Goal: Information Seeking & Learning: Learn about a topic

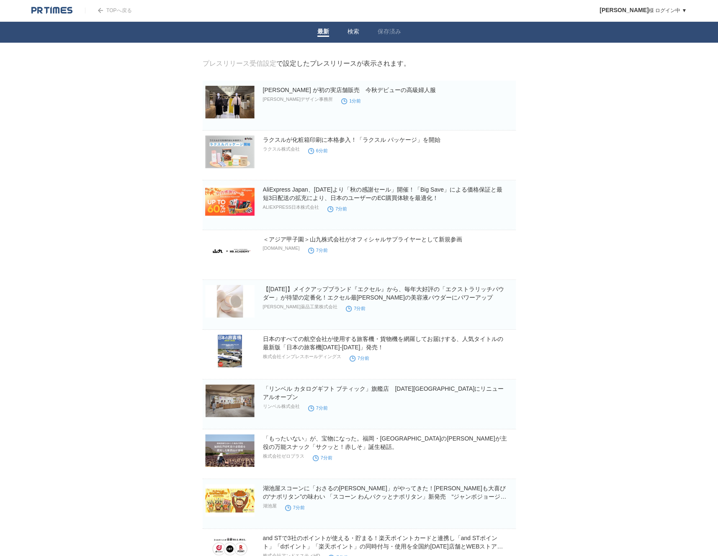
click at [351, 31] on link "検索" at bounding box center [353, 32] width 12 height 9
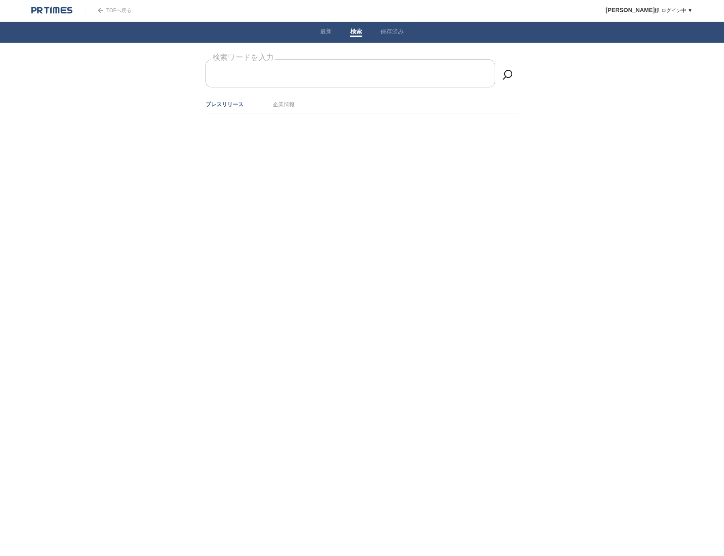
click at [345, 74] on input "検索ワードを入力" at bounding box center [350, 73] width 290 height 28
type input "物流"
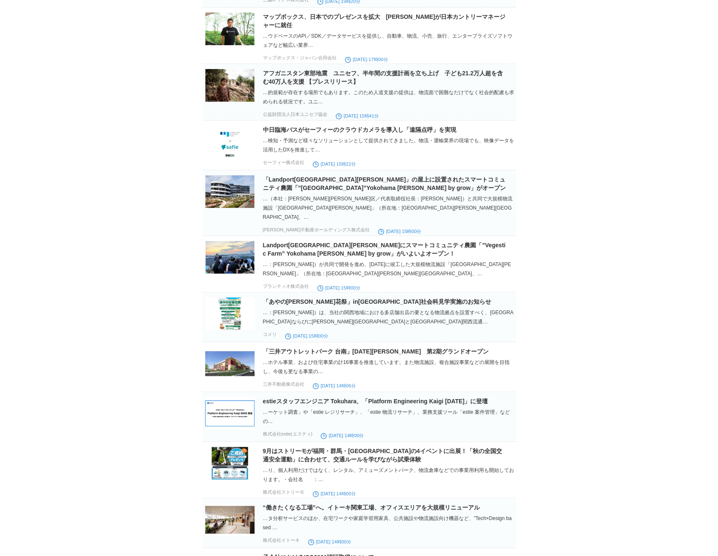
scroll to position [4235, 0]
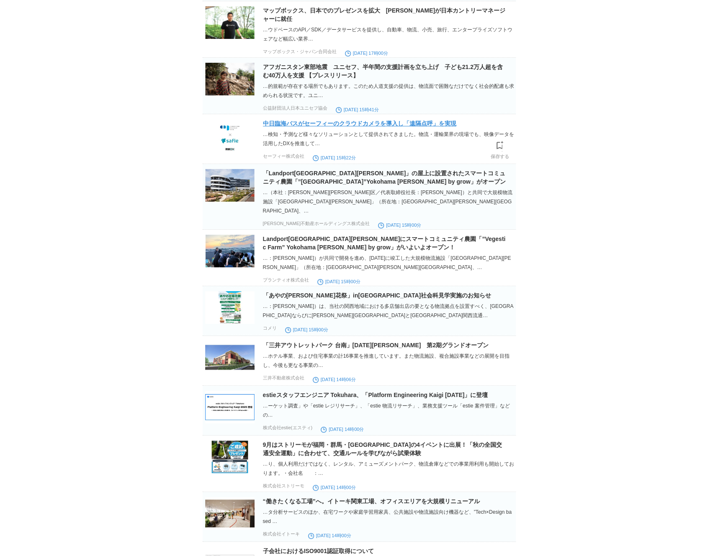
click at [387, 127] on link "中日臨海バスがセーフィーのクラウドカメラを導入し「遠隔点呼」を実現" at bounding box center [359, 123] width 193 height 7
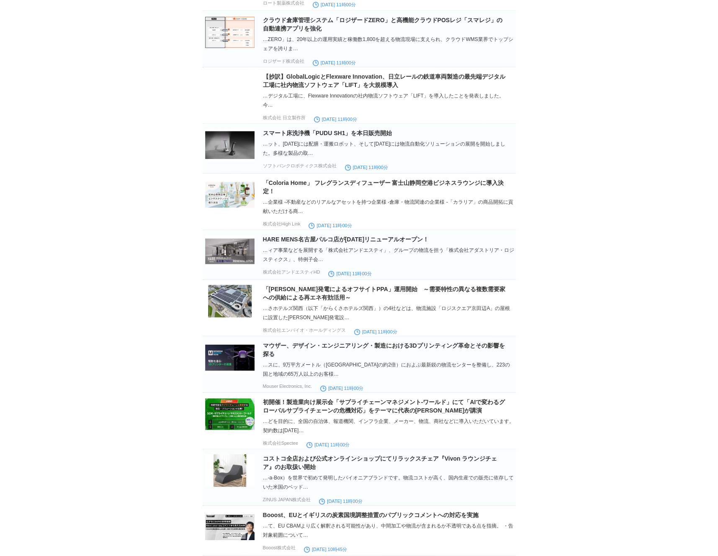
scroll to position [5576, 0]
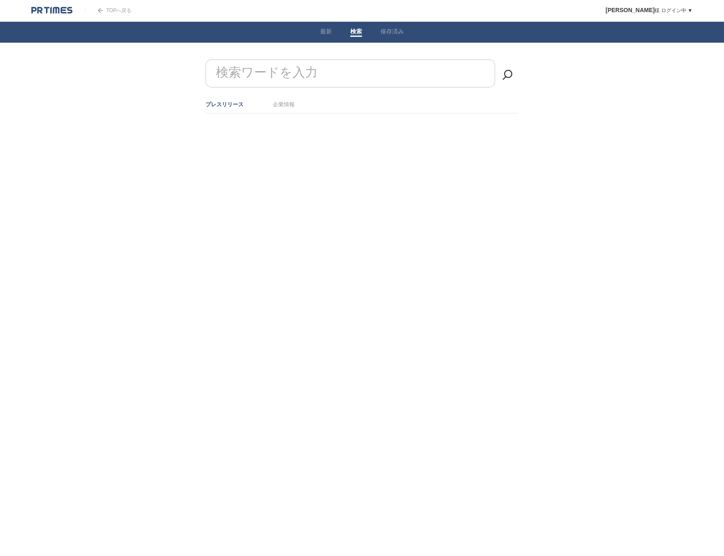
click at [339, 69] on input "検索ワードを入力" at bounding box center [350, 73] width 290 height 28
type input "物流"
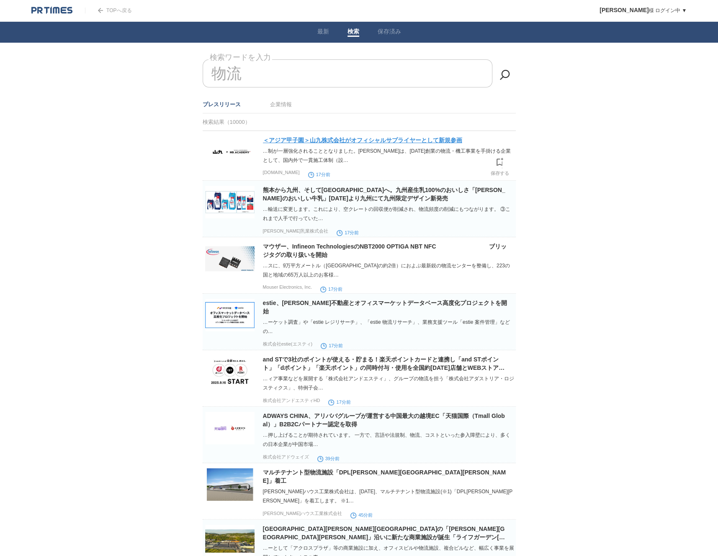
click at [428, 138] on link "＜アジア甲子園＞山九株式会社がオフィシャルサプライヤーとして新規参画" at bounding box center [362, 140] width 199 height 7
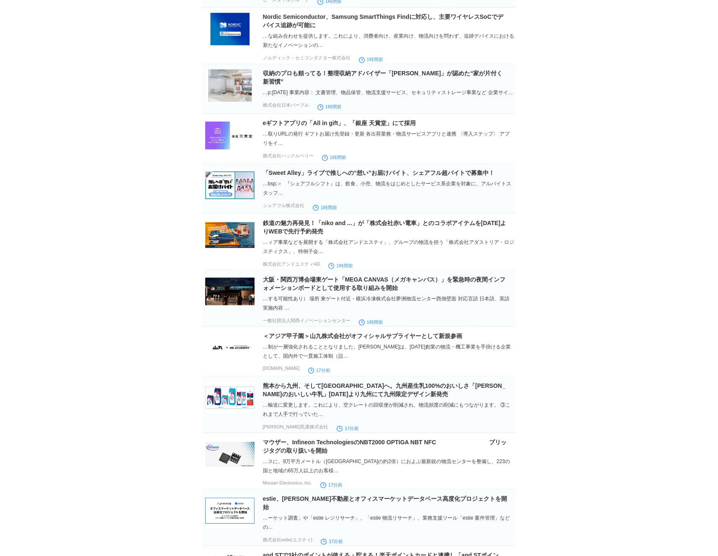
scroll to position [962, 0]
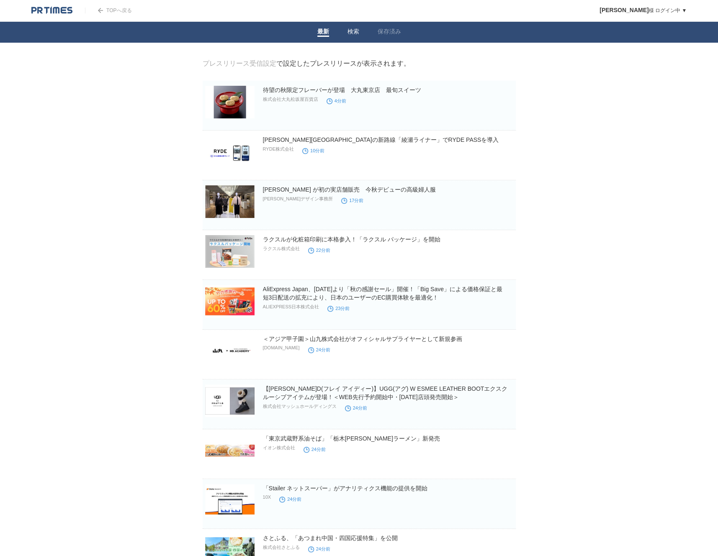
click at [351, 31] on link "検索" at bounding box center [353, 32] width 12 height 9
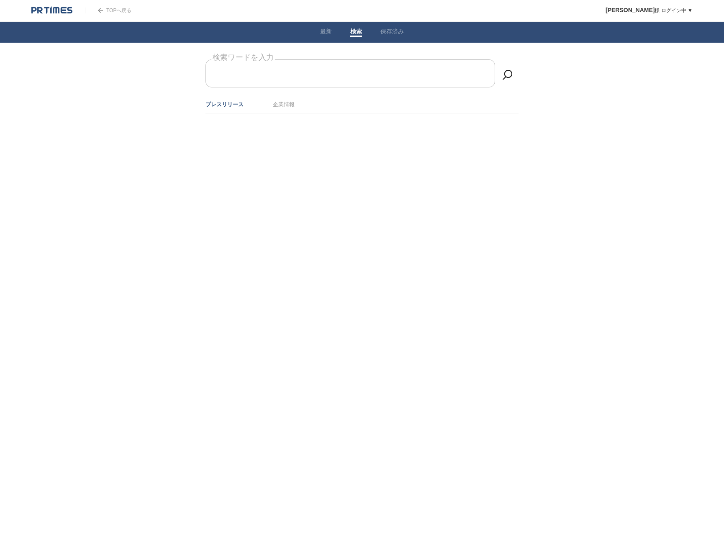
click at [327, 73] on input "検索ワードを入力" at bounding box center [350, 73] width 290 height 28
type input "物流"
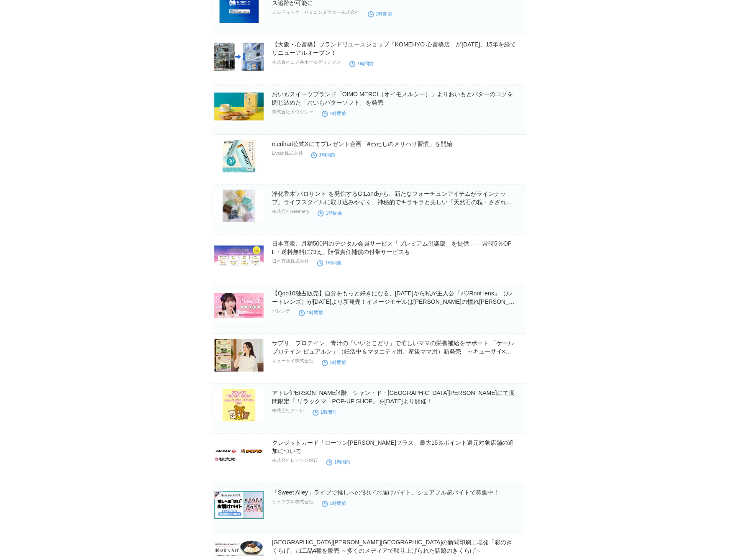
scroll to position [2695, 0]
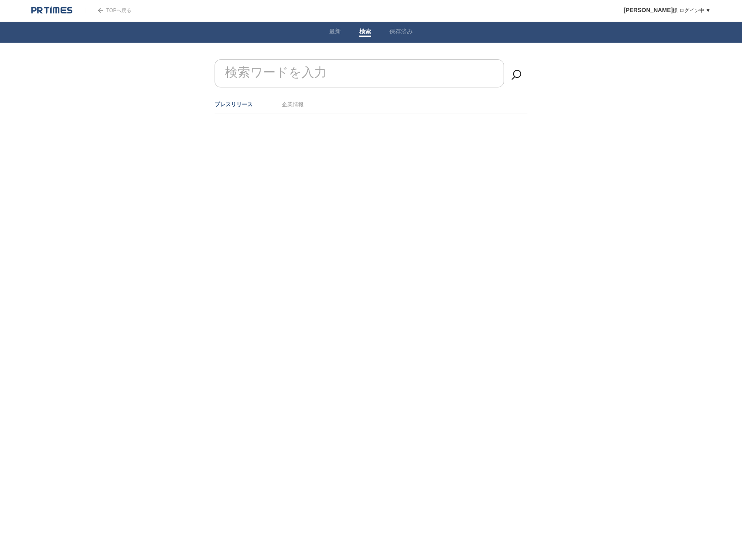
click at [391, 71] on input "検索ワードを入力" at bounding box center [360, 73] width 290 height 28
click at [336, 27] on li "最新" at bounding box center [335, 32] width 30 height 21
click at [337, 32] on link "最新" at bounding box center [335, 32] width 12 height 9
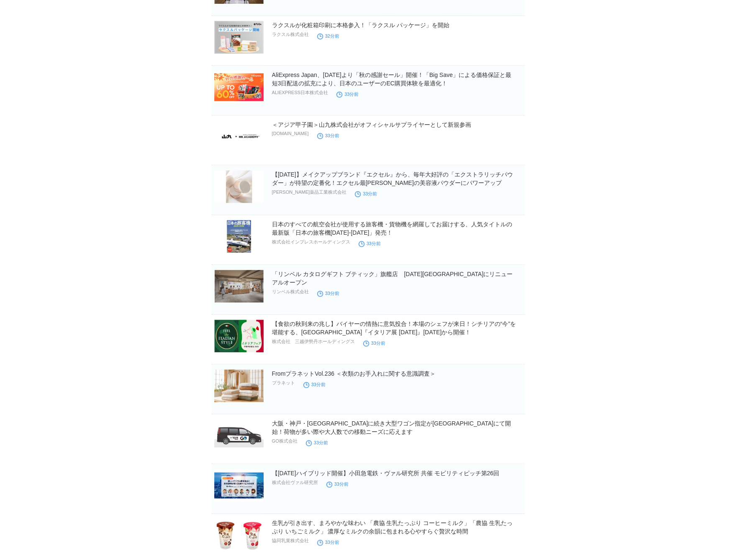
scroll to position [335, 0]
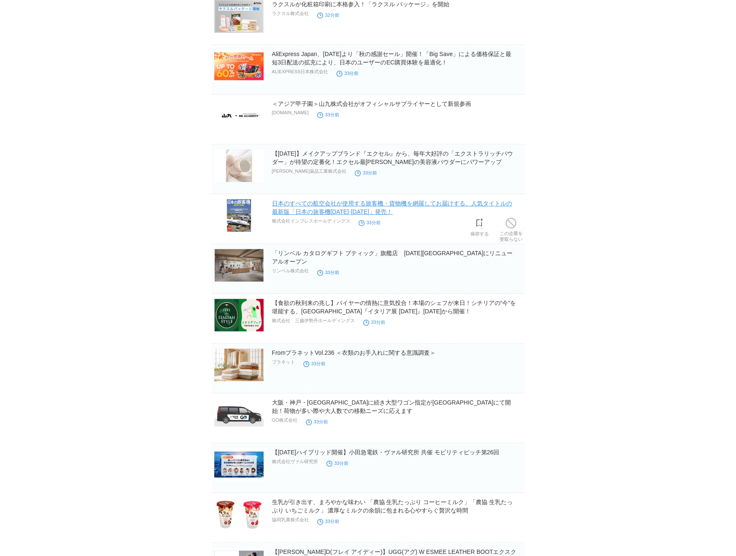
click at [440, 205] on link "日本のすべての航空会社が使用する旅客機・貨物機を網羅してお届けする、人気タイトルの最新版「日本の旅客機[DATE]-[DATE]」発売！" at bounding box center [392, 207] width 240 height 15
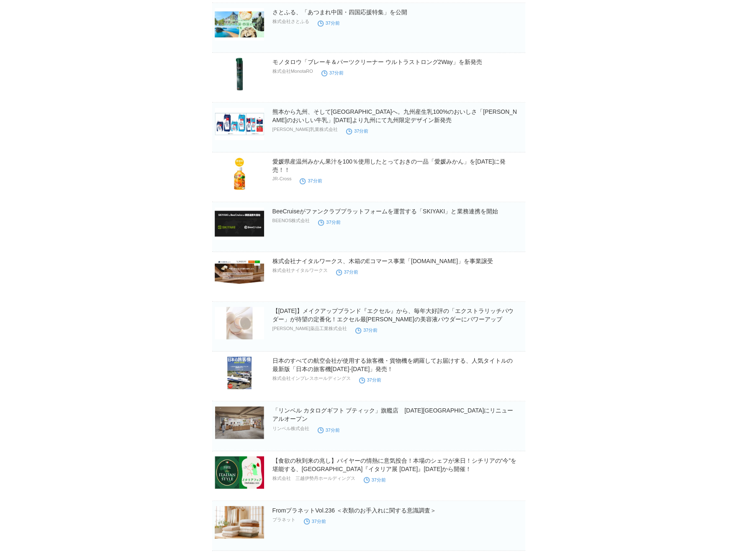
scroll to position [687, 0]
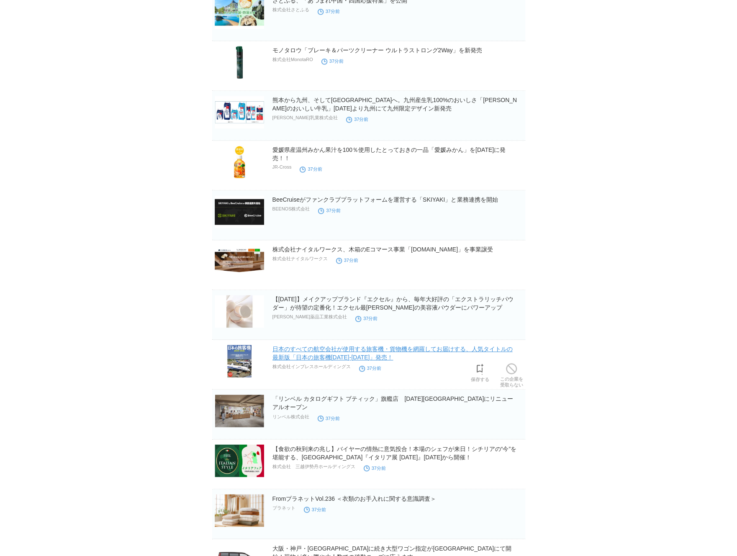
click at [425, 350] on link "日本のすべての航空会社が使用する旅客機・貨物機を網羅してお届けする、人気タイトルの最新版「日本の旅客機2025-2026」発売！" at bounding box center [392, 353] width 240 height 15
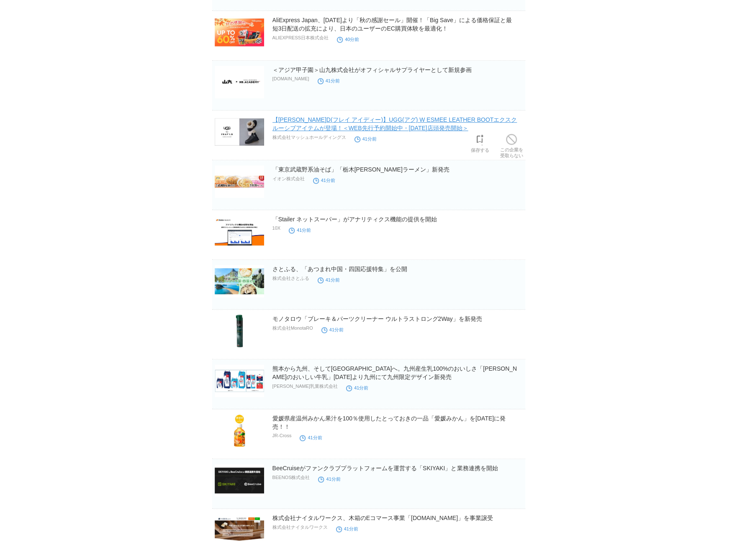
scroll to position [460, 0]
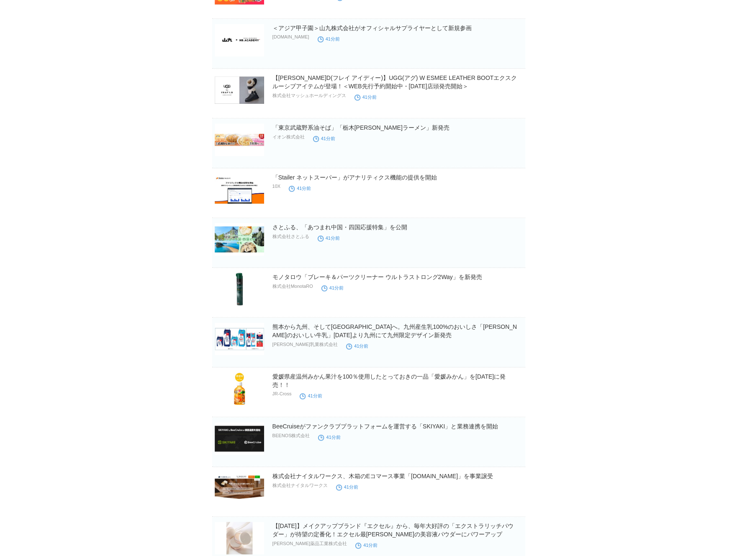
click at [557, 125] on body "TOPへ戻る [PERSON_NAME] ログイン中 ▼ プレスリリース受信設定 フォロー 除外リスト アカウント設定 閲覧履歴 退会手続き PR TIMES…" at bounding box center [368, 99] width 737 height 1118
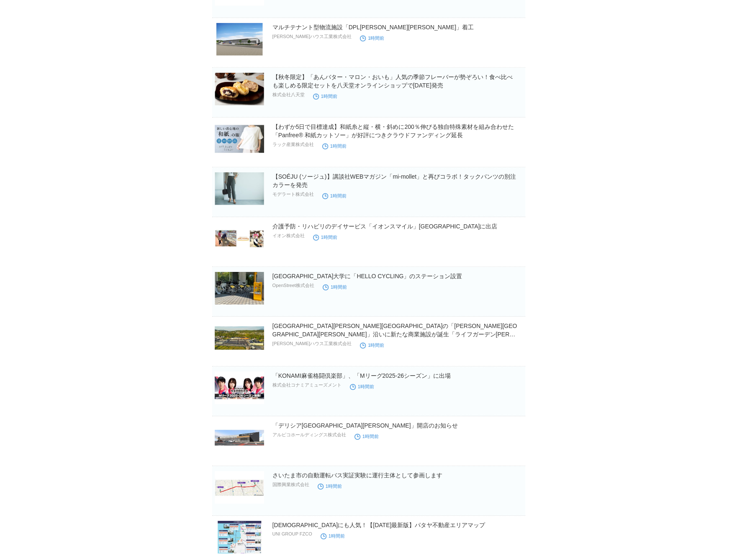
scroll to position [1722, 0]
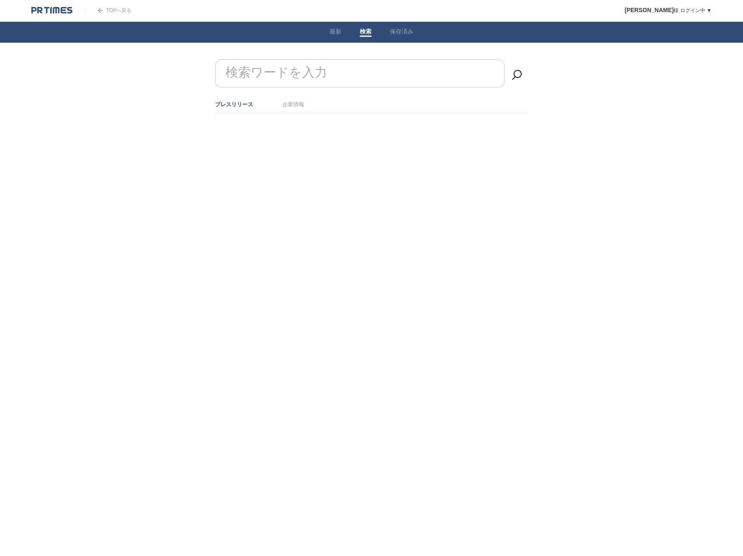
click at [292, 59] on form "検索ワードを入力" at bounding box center [371, 59] width 313 height 0
type input "物流"
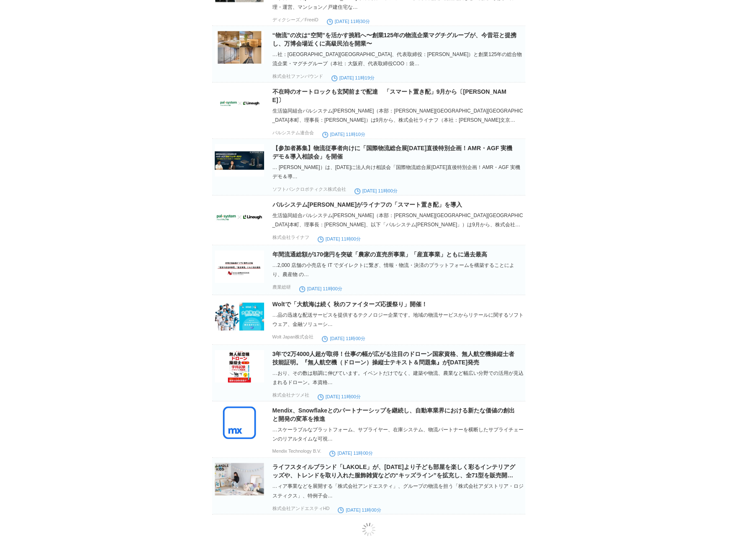
scroll to position [2871, 0]
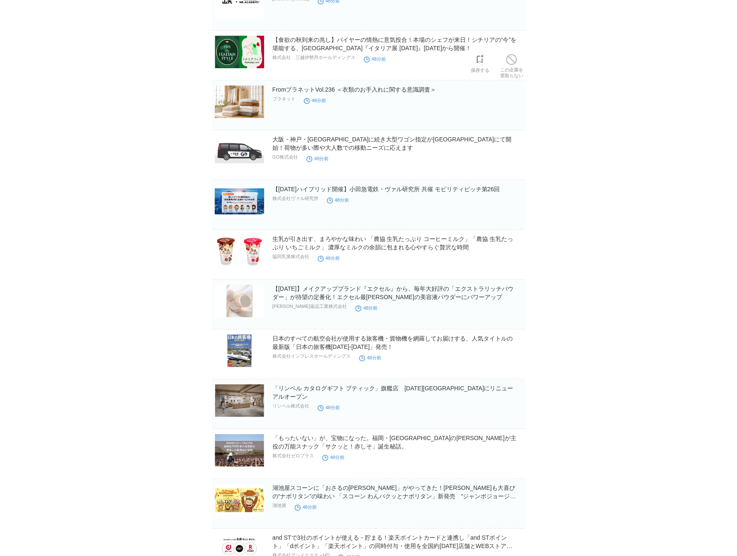
scroll to position [502, 0]
